Goal: Task Accomplishment & Management: Manage account settings

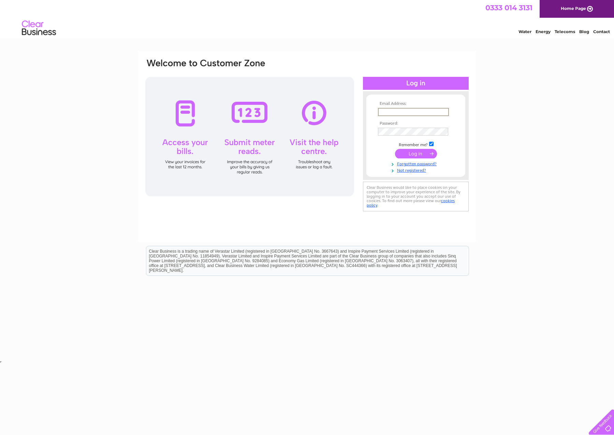
click at [443, 111] on input "text" at bounding box center [413, 112] width 71 height 8
type input "jon@sandaig.com"
click at [413, 153] on input "submit" at bounding box center [416, 153] width 42 height 10
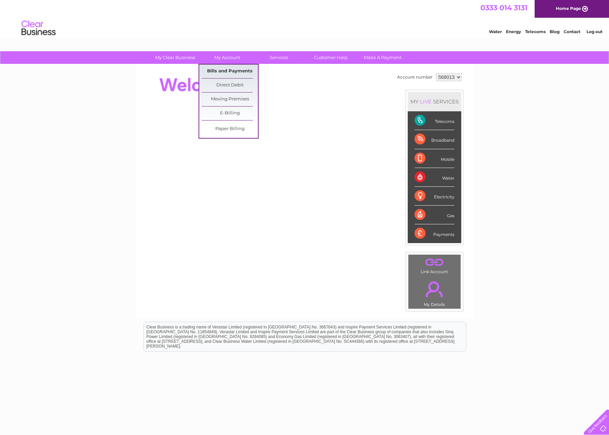
click at [225, 71] on link "Bills and Payments" at bounding box center [230, 71] width 56 height 14
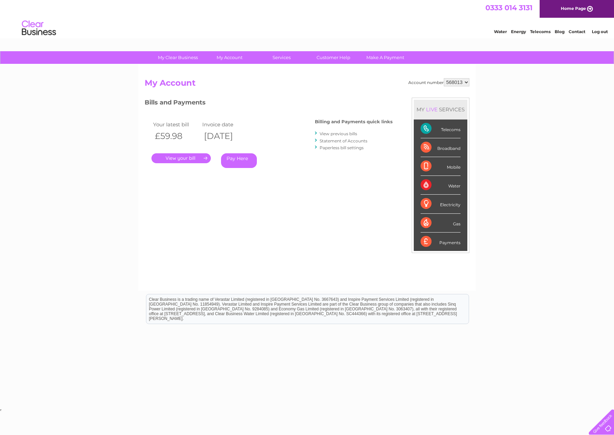
click at [204, 157] on link "." at bounding box center [180, 158] width 59 height 10
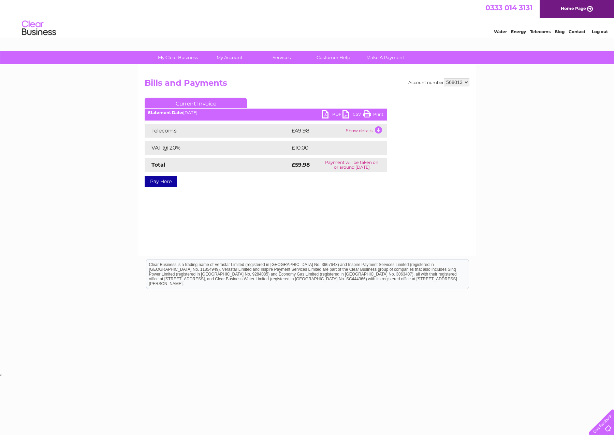
click at [328, 113] on link "PDF" at bounding box center [332, 115] width 20 height 10
click at [326, 114] on link "PDF" at bounding box center [332, 115] width 20 height 10
click at [368, 113] on link "Print" at bounding box center [373, 115] width 20 height 10
click at [378, 130] on td "Show details" at bounding box center [365, 131] width 43 height 14
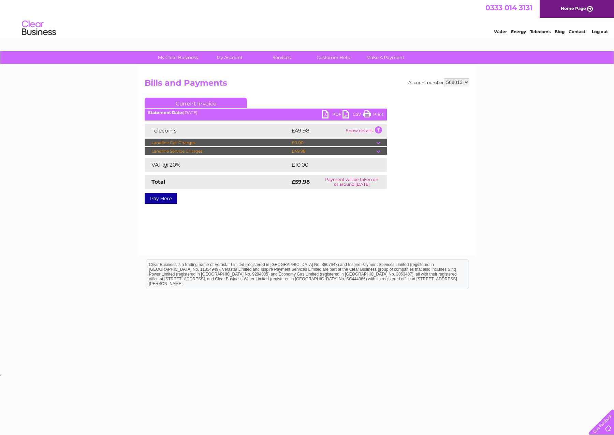
click at [379, 141] on td at bounding box center [381, 143] width 11 height 8
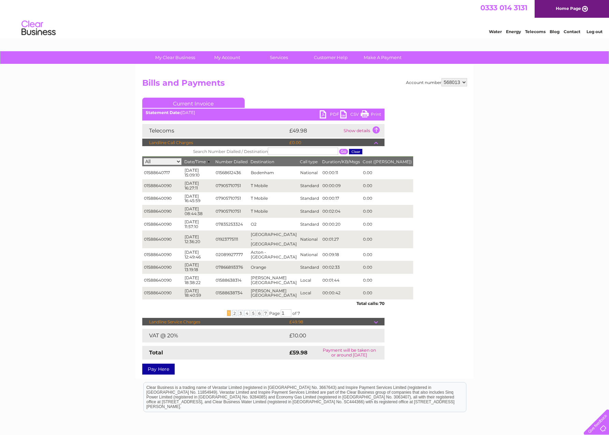
click at [376, 318] on td at bounding box center [379, 322] width 11 height 8
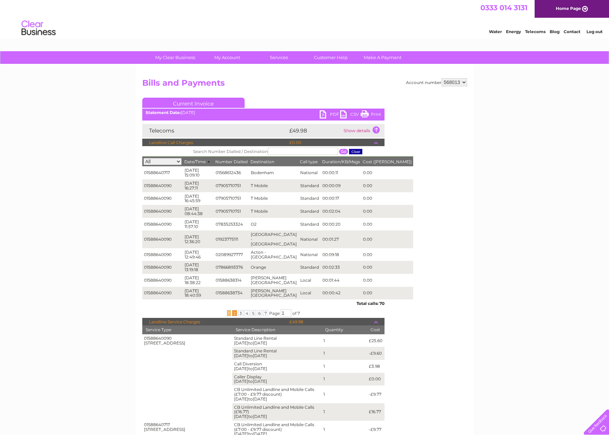
click at [233, 310] on span "2" at bounding box center [234, 313] width 5 height 6
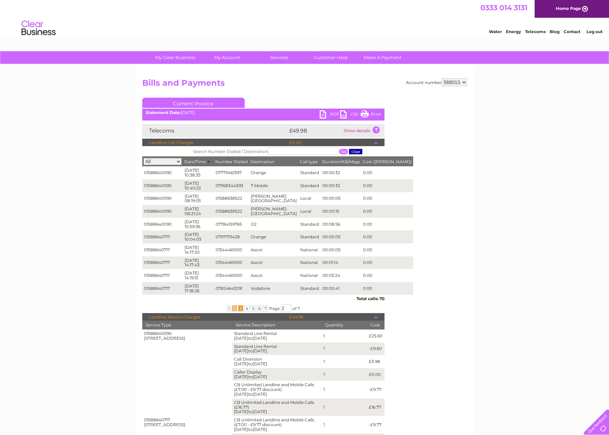
click at [238, 305] on span "3" at bounding box center [240, 308] width 5 height 6
click at [245, 305] on span "4" at bounding box center [246, 308] width 5 height 6
click at [252, 305] on span "5" at bounding box center [253, 308] width 5 height 6
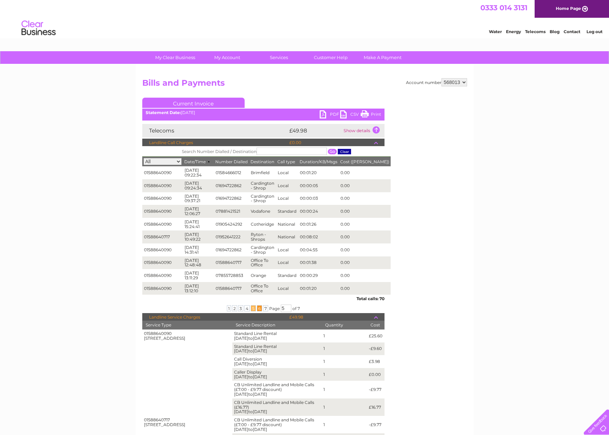
click at [258, 305] on span "6" at bounding box center [259, 308] width 5 height 6
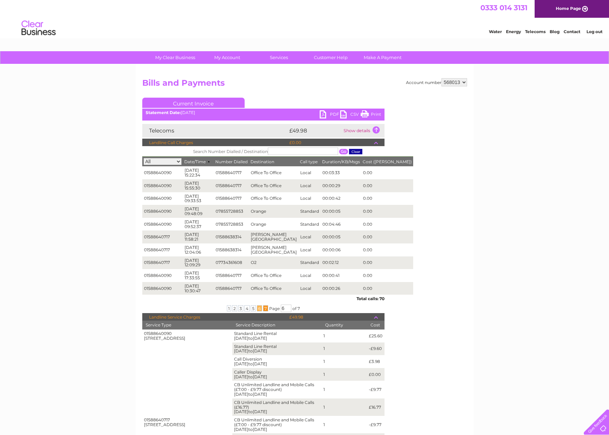
click at [265, 305] on span "7" at bounding box center [265, 308] width 5 height 6
click at [376, 313] on td at bounding box center [379, 317] width 11 height 8
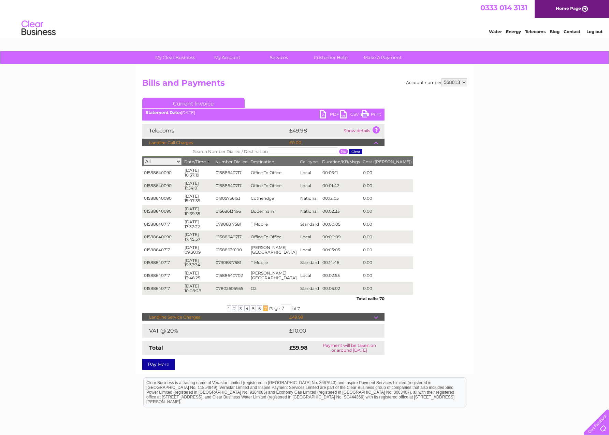
click at [376, 143] on td at bounding box center [379, 143] width 11 height 8
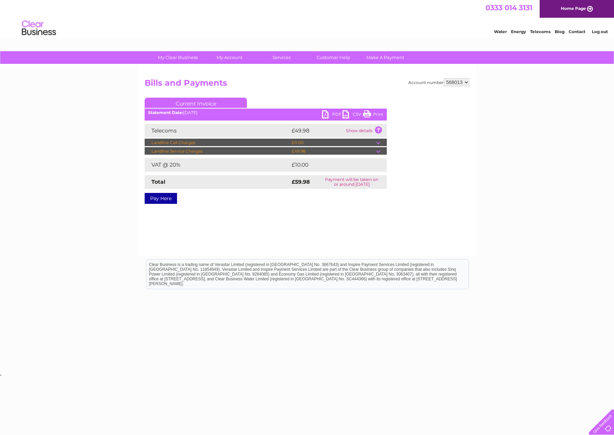
click at [378, 151] on td at bounding box center [381, 151] width 11 height 8
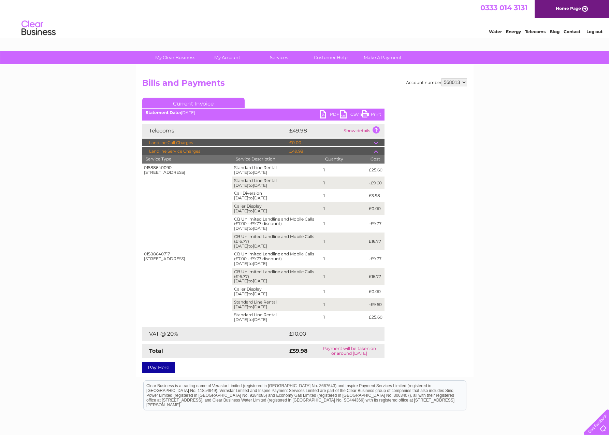
click at [365, 115] on link "Print" at bounding box center [371, 115] width 20 height 10
click at [593, 32] on link "Log out" at bounding box center [595, 31] width 16 height 5
